Goal: Task Accomplishment & Management: Use online tool/utility

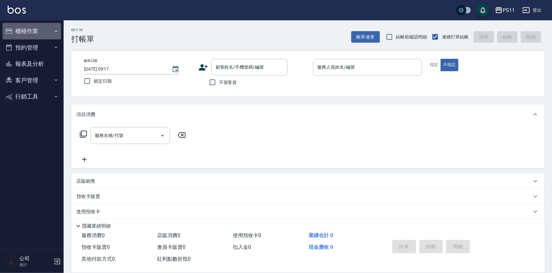
click at [49, 31] on button "櫃檯作業" at bounding box center [32, 31] width 58 height 17
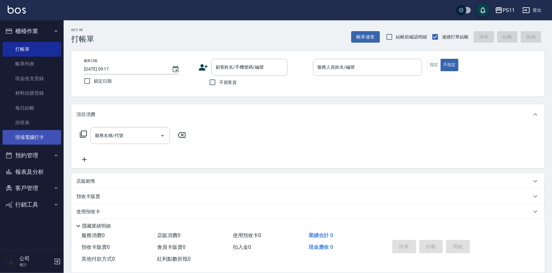
click at [51, 134] on link "現場電腦打卡" at bounding box center [32, 137] width 58 height 15
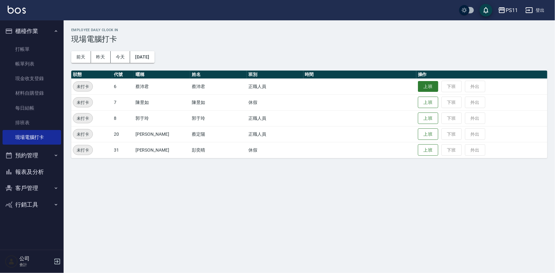
click at [418, 85] on button "上班" at bounding box center [428, 86] width 20 height 11
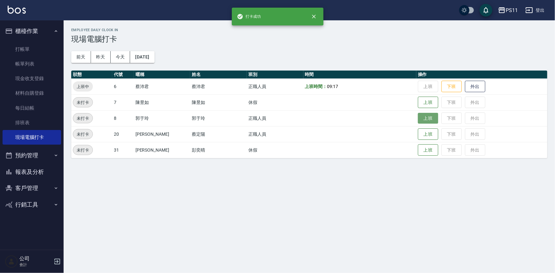
click at [418, 122] on button "上班" at bounding box center [428, 118] width 20 height 11
click at [418, 134] on button "上班" at bounding box center [428, 134] width 20 height 11
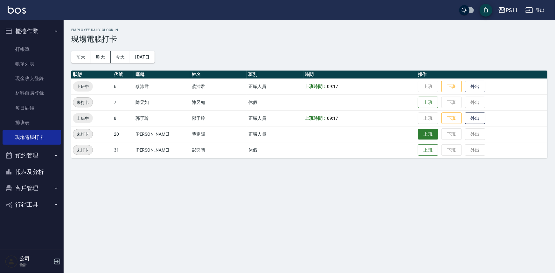
click at [422, 136] on button "上班" at bounding box center [428, 134] width 20 height 11
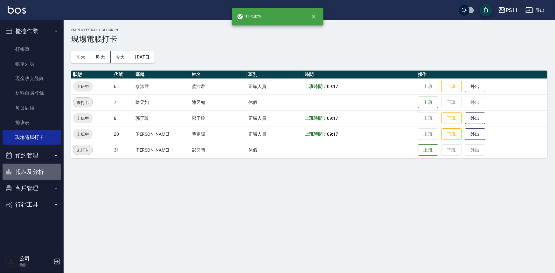
click at [41, 168] on button "報表及分析" at bounding box center [32, 172] width 58 height 17
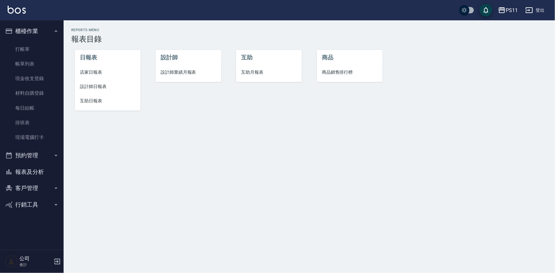
click at [94, 89] on span "設計師日報表" at bounding box center [108, 86] width 56 height 7
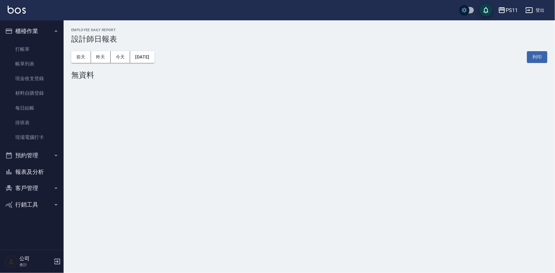
click at [41, 172] on button "報表及分析" at bounding box center [32, 172] width 58 height 17
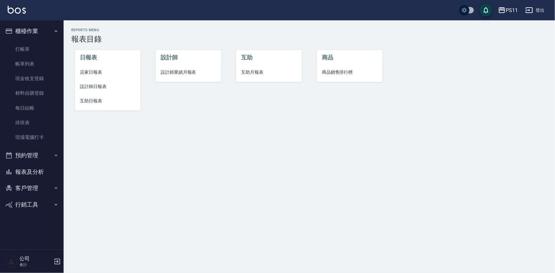
click at [102, 85] on span "設計師日報表" at bounding box center [108, 86] width 56 height 7
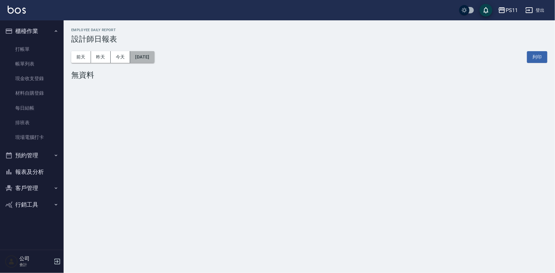
click at [152, 62] on button "[DATE]" at bounding box center [142, 57] width 24 height 12
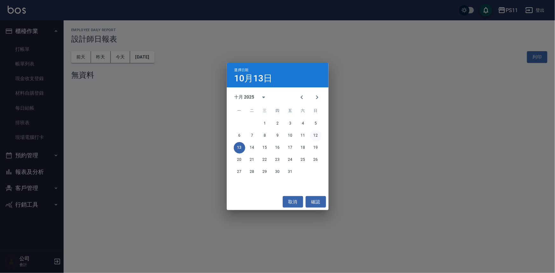
click at [317, 135] on button "12" at bounding box center [315, 135] width 11 height 11
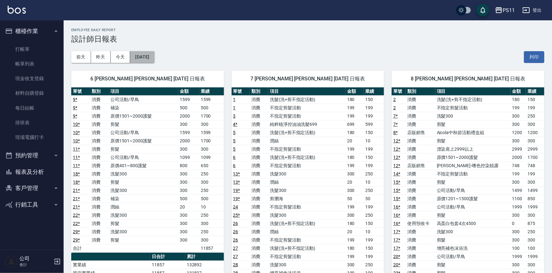
click at [154, 55] on button "[DATE]" at bounding box center [142, 57] width 24 height 12
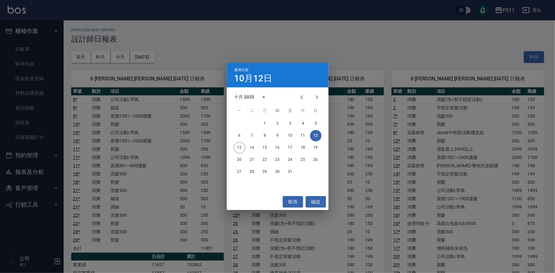
click at [168, 120] on div "選擇日期 [DATE] 十月 2025 一 二 三 四 五 六 日 1 2 3 4 5 6 7 8 9 10 11 12 13 14 15 16 17 18 …" at bounding box center [277, 136] width 555 height 273
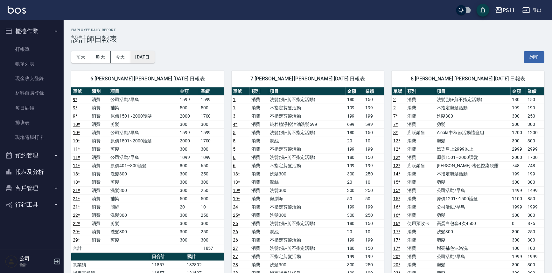
click at [154, 59] on button "[DATE]" at bounding box center [142, 57] width 24 height 12
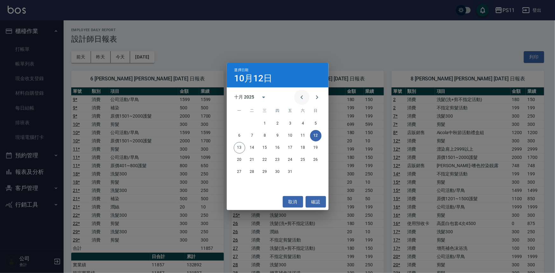
click at [303, 97] on icon "Previous month" at bounding box center [302, 97] width 8 height 8
click at [290, 138] on button "12" at bounding box center [290, 135] width 11 height 11
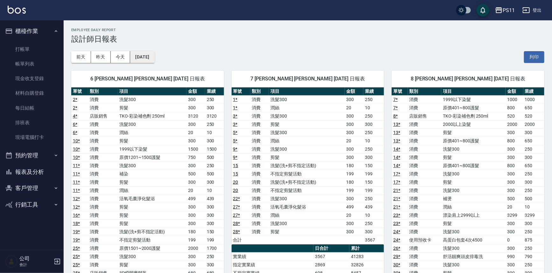
click at [154, 54] on button "[DATE]" at bounding box center [142, 57] width 24 height 12
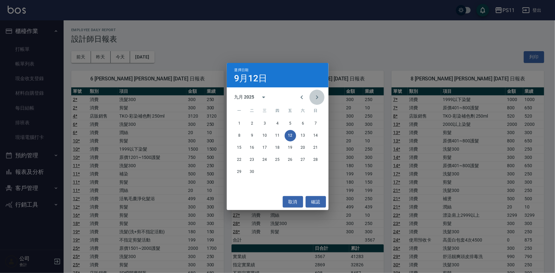
drag, startPoint x: 316, startPoint y: 99, endPoint x: 315, endPoint y: 117, distance: 17.5
click at [316, 101] on button "Next month" at bounding box center [316, 97] width 15 height 15
click at [289, 201] on button "取消" at bounding box center [293, 202] width 20 height 12
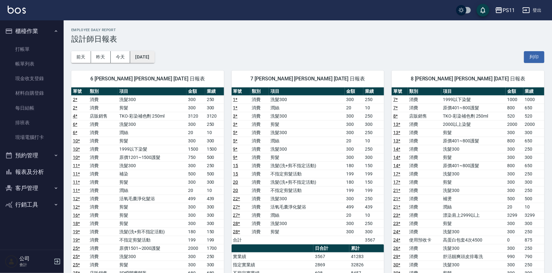
click at [154, 55] on button "[DATE]" at bounding box center [142, 57] width 24 height 12
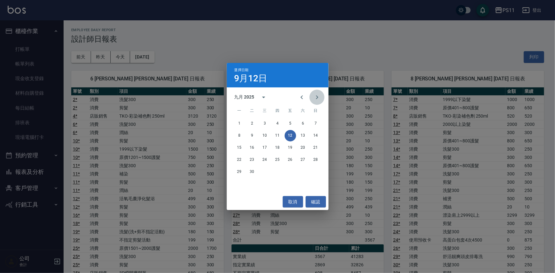
click at [315, 99] on icon "Next month" at bounding box center [317, 97] width 8 height 8
click at [317, 137] on button "12" at bounding box center [315, 135] width 11 height 11
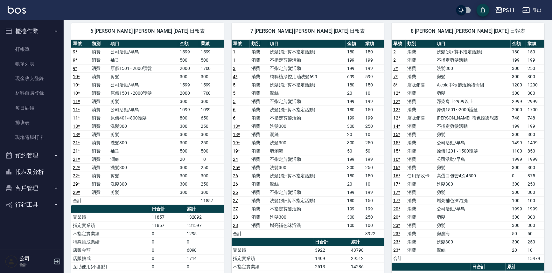
scroll to position [58, 0]
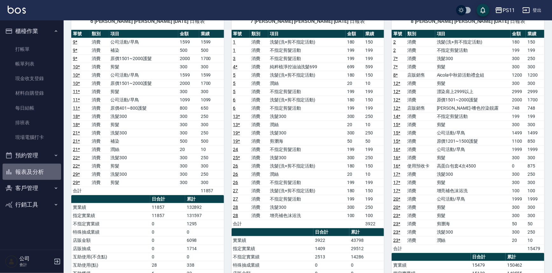
click at [43, 173] on button "報表及分析" at bounding box center [32, 172] width 58 height 17
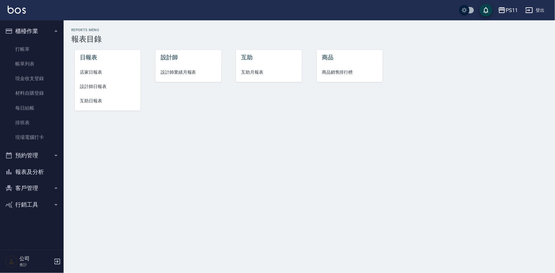
click at [100, 102] on span "互助日報表" at bounding box center [108, 101] width 56 height 7
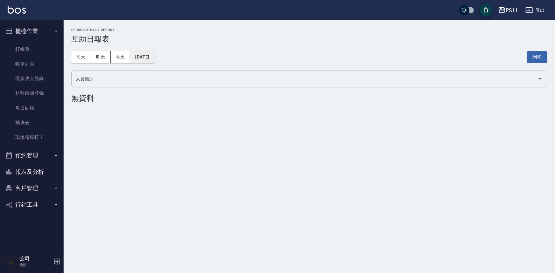
click at [154, 57] on button "[DATE]" at bounding box center [142, 57] width 24 height 12
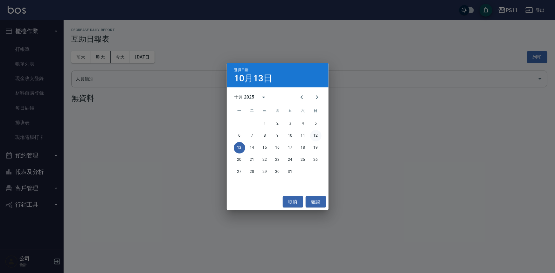
click at [315, 132] on button "12" at bounding box center [315, 135] width 11 height 11
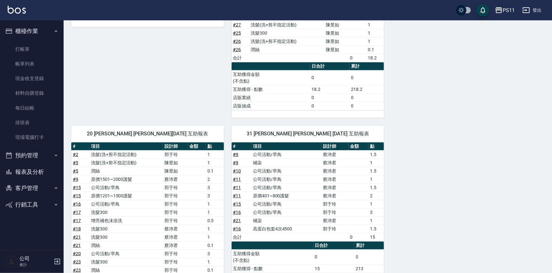
scroll to position [173, 0]
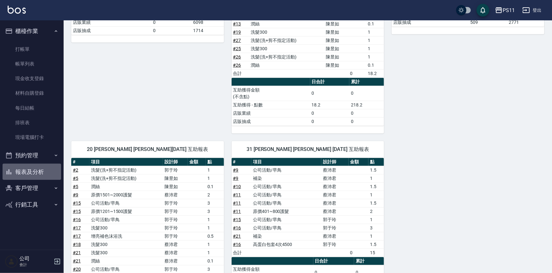
click at [38, 167] on button "報表及分析" at bounding box center [32, 172] width 58 height 17
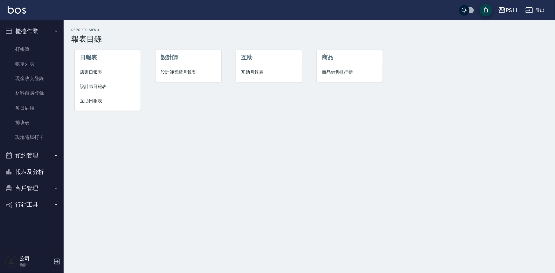
click at [90, 86] on span "設計師日報表" at bounding box center [108, 86] width 56 height 7
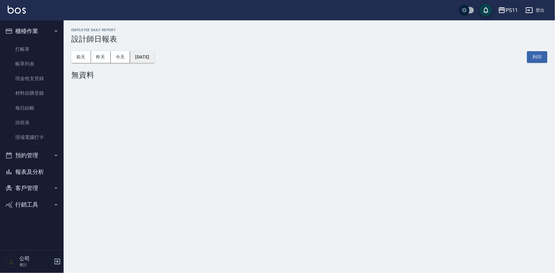
click at [154, 61] on button "[DATE]" at bounding box center [142, 57] width 24 height 12
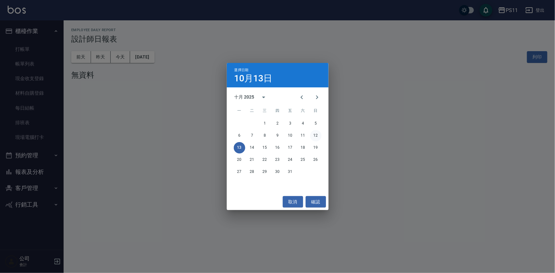
click at [318, 138] on button "12" at bounding box center [315, 135] width 11 height 11
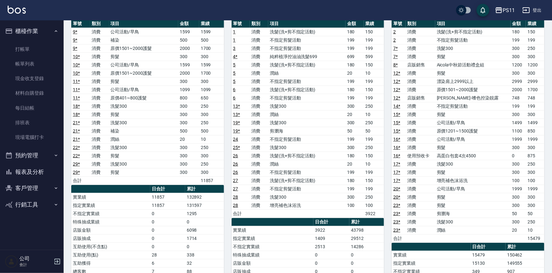
scroll to position [58, 0]
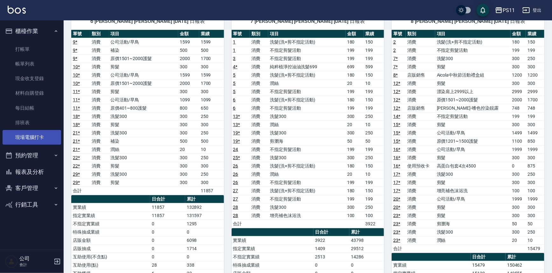
click at [45, 133] on link "現場電腦打卡" at bounding box center [32, 137] width 58 height 15
